Goal: Find specific page/section

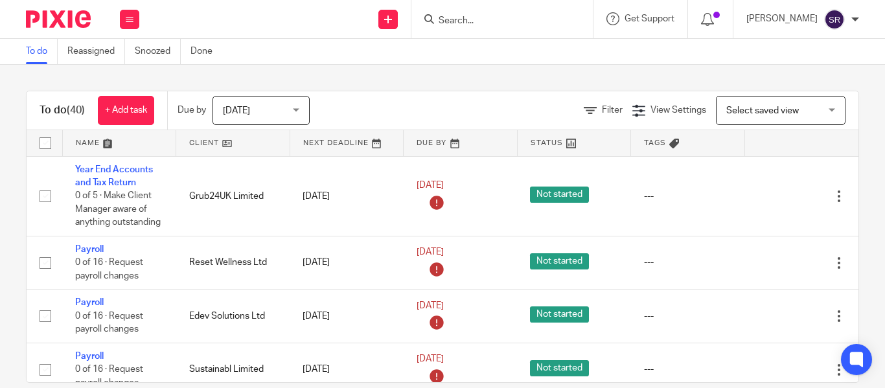
click at [437, 22] on input "Search" at bounding box center [495, 22] width 117 height 12
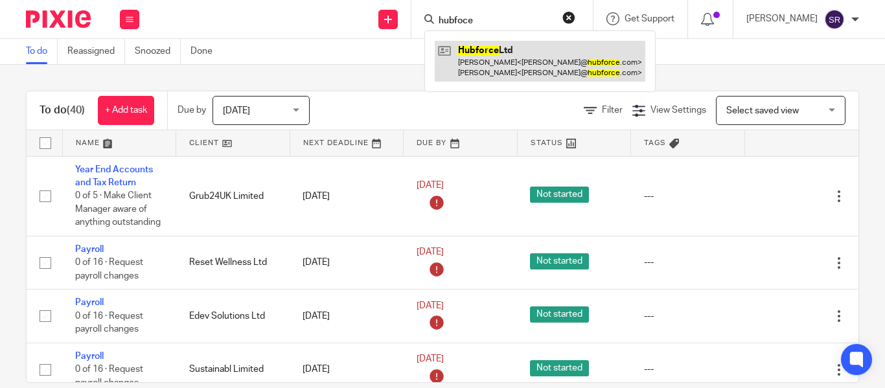
type input "hubfoce"
click at [504, 54] on link at bounding box center [540, 61] width 211 height 40
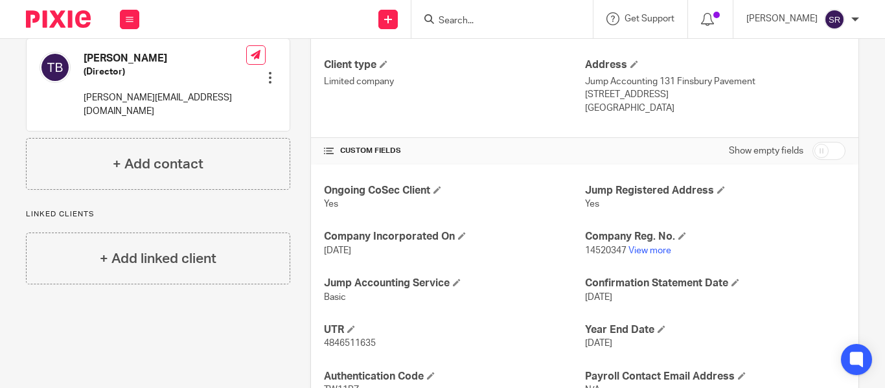
scroll to position [350, 0]
click at [645, 251] on link "View more" at bounding box center [650, 249] width 43 height 9
